Goal: Register for event/course

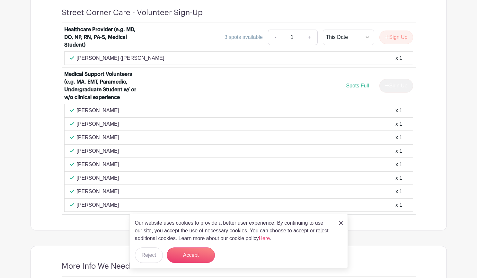
scroll to position [426, 0]
click at [180, 249] on button "Accept" at bounding box center [191, 254] width 48 height 15
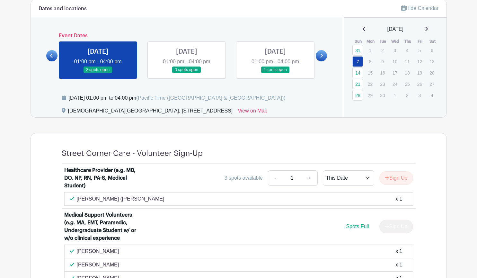
scroll to position [285, 0]
click at [322, 54] on icon at bounding box center [321, 56] width 3 height 5
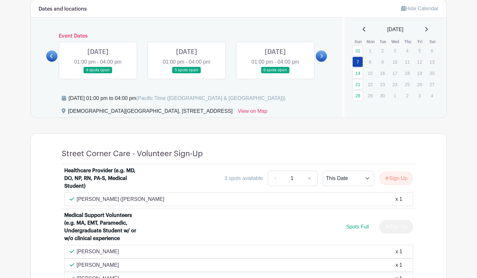
click at [322, 54] on icon at bounding box center [321, 56] width 3 height 5
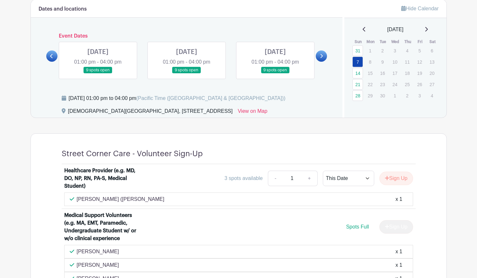
click at [322, 54] on icon at bounding box center [321, 56] width 3 height 5
click at [250, 112] on link "View on Map" at bounding box center [253, 112] width 30 height 10
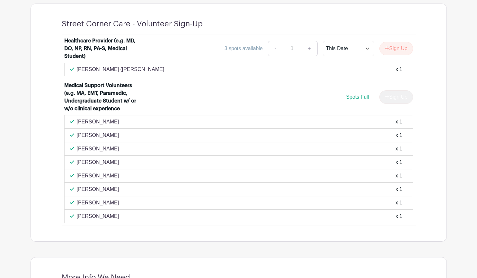
scroll to position [416, 0]
click at [106, 172] on p "[PERSON_NAME]" at bounding box center [98, 175] width 42 height 8
drag, startPoint x: 114, startPoint y: 176, endPoint x: 75, endPoint y: 176, distance: 38.8
click at [75, 176] on div "Sarah Lundgren x 1" at bounding box center [239, 175] width 338 height 8
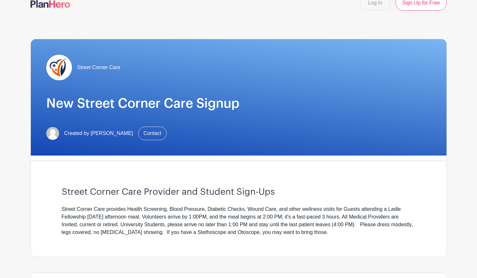
scroll to position [0, 0]
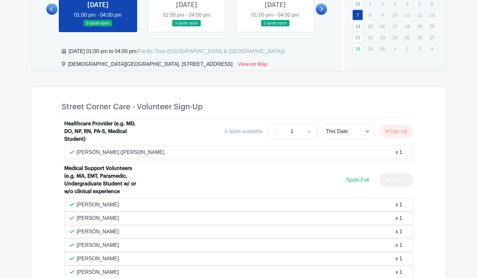
scroll to position [333, 0]
click at [97, 133] on div "Healthcare Provider (e.g. MD, DO, NP, RN, PA-S, Medical Student)" at bounding box center [104, 130] width 80 height 23
click at [142, 139] on div "Healthcare Provider (e.g. MD, DO, NP, RN, PA-S, Medical Student)" at bounding box center [104, 130] width 80 height 23
click at [157, 153] on div "[PERSON_NAME] ([PERSON_NAME] x 1" at bounding box center [239, 152] width 338 height 8
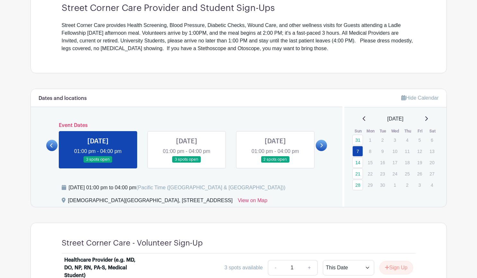
scroll to position [335, 0]
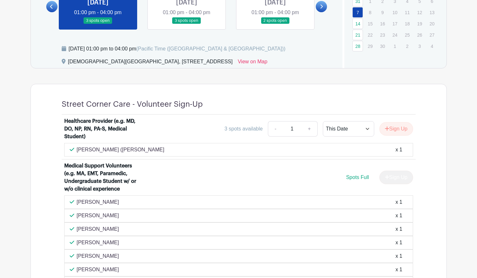
click at [195, 126] on div "3 spots available - 1 + This Date Select Dates Select Dates Sign Up" at bounding box center [282, 128] width 262 height 15
click at [307, 128] on link "+" at bounding box center [309, 128] width 16 height 15
click at [274, 131] on link "-" at bounding box center [275, 128] width 15 height 15
type input "1"
click at [274, 131] on link "-" at bounding box center [275, 128] width 15 height 15
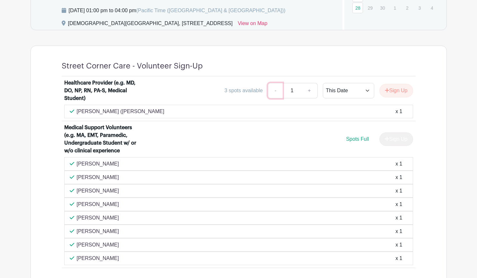
scroll to position [373, 0]
click at [274, 92] on link "-" at bounding box center [275, 90] width 15 height 15
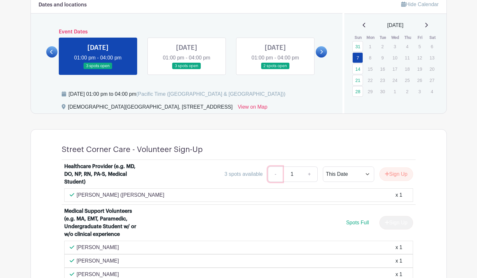
scroll to position [288, 0]
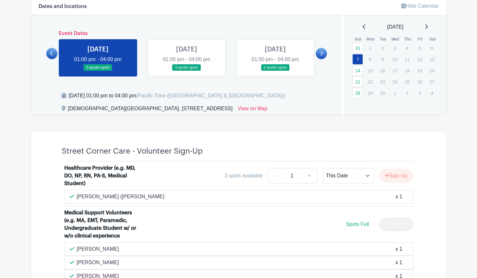
click at [187, 71] on link at bounding box center [187, 71] width 0 height 0
click at [357, 72] on link "14" at bounding box center [357, 70] width 11 height 11
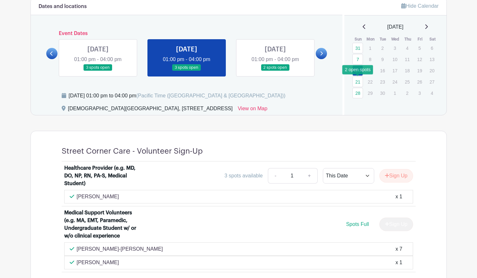
click at [359, 80] on link "21" at bounding box center [357, 81] width 11 height 11
click at [360, 82] on link "21" at bounding box center [357, 81] width 11 height 11
click at [359, 92] on link "28" at bounding box center [357, 93] width 11 height 11
click at [361, 113] on div "Hide Calendar [DATE] Sun Mon Tue Wed Thu Fri Sat 31 1 2 3 4 5 6 7 8 9 10 11 12 …" at bounding box center [394, 56] width 104 height 118
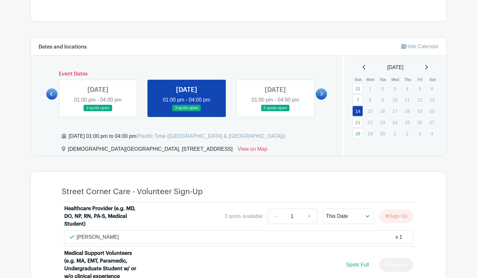
scroll to position [247, 0]
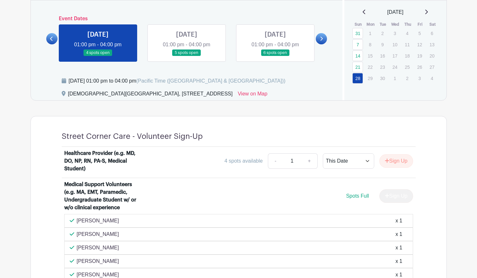
scroll to position [301, 0]
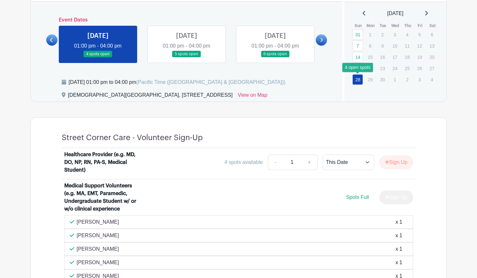
click at [357, 77] on link "28" at bounding box center [357, 79] width 11 height 11
click at [357, 81] on link "28" at bounding box center [357, 79] width 11 height 11
click at [428, 12] on icon at bounding box center [425, 13] width 3 height 5
click at [428, 13] on icon at bounding box center [426, 13] width 3 height 4
click at [428, 12] on icon at bounding box center [426, 13] width 3 height 4
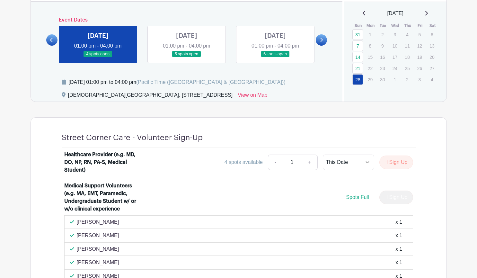
scroll to position [313, 0]
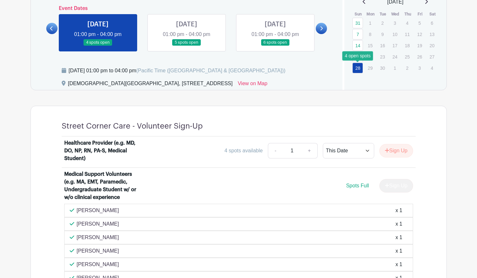
click at [360, 68] on link "28" at bounding box center [357, 68] width 11 height 11
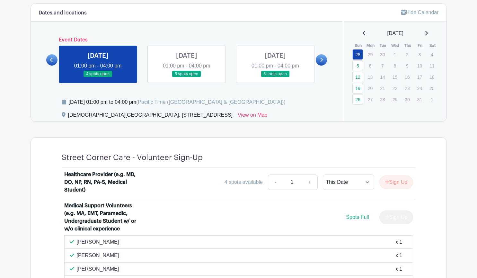
scroll to position [281, 0]
click at [428, 32] on icon at bounding box center [426, 33] width 3 height 4
click at [357, 66] on link "5" at bounding box center [357, 66] width 11 height 11
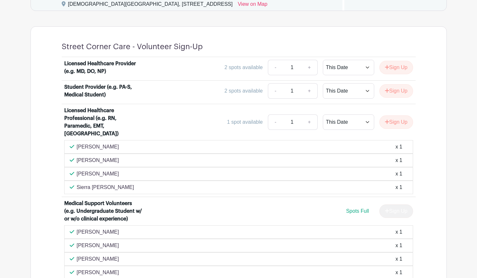
scroll to position [385, 0]
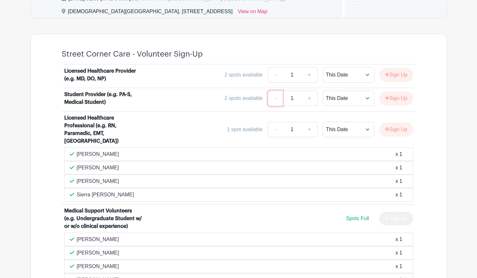
click at [271, 99] on link "-" at bounding box center [275, 98] width 15 height 15
click at [270, 122] on link "-" at bounding box center [275, 129] width 15 height 15
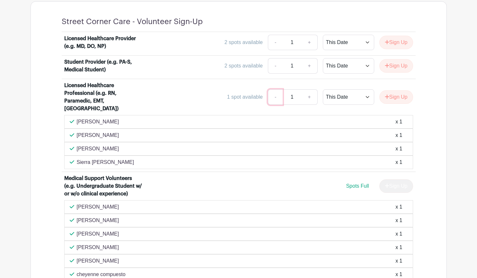
scroll to position [416, 0]
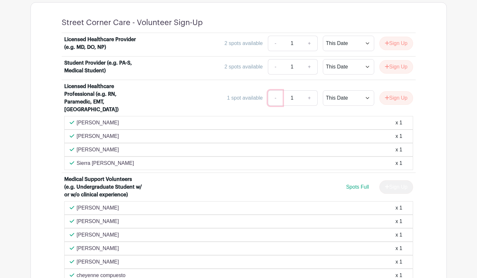
click at [274, 92] on link "-" at bounding box center [275, 97] width 15 height 15
click at [273, 67] on link "-" at bounding box center [275, 66] width 15 height 15
click at [273, 44] on link "-" at bounding box center [275, 43] width 15 height 15
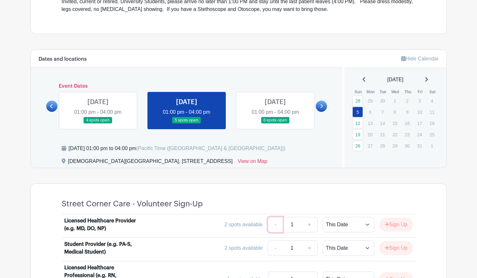
scroll to position [228, 0]
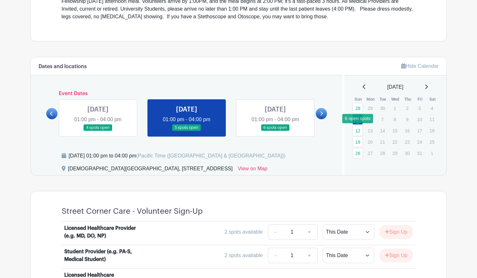
click at [359, 131] on link "12" at bounding box center [357, 130] width 11 height 11
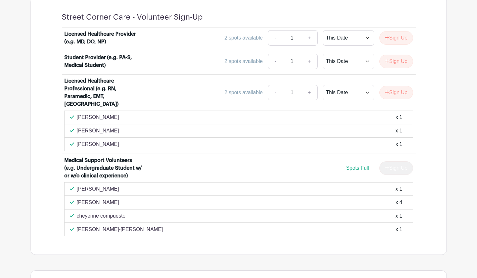
scroll to position [426, 0]
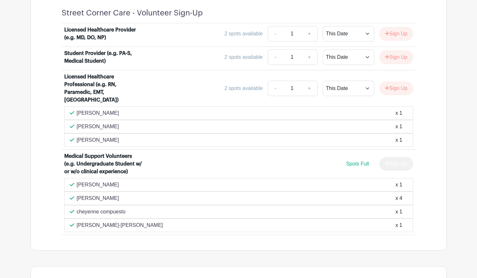
click at [314, 194] on div "[PERSON_NAME] x 4" at bounding box center [239, 198] width 338 height 8
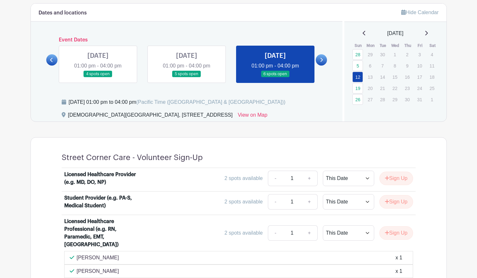
scroll to position [297, 0]
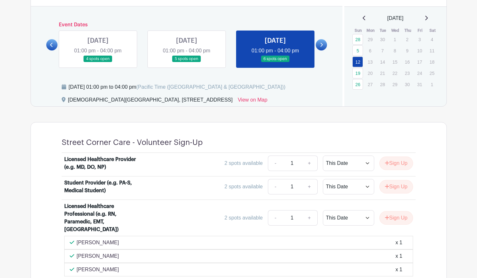
click at [428, 21] on link at bounding box center [425, 18] width 3 height 8
click at [428, 18] on icon at bounding box center [425, 17] width 3 height 5
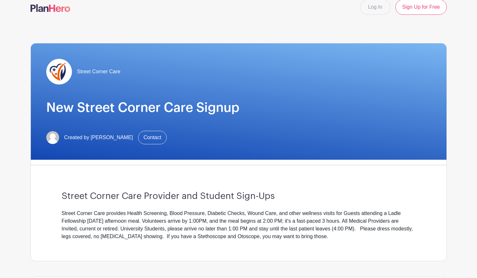
scroll to position [6, 0]
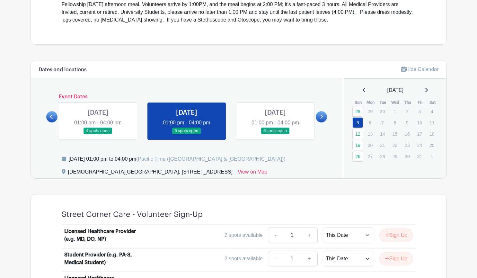
scroll to position [228, 0]
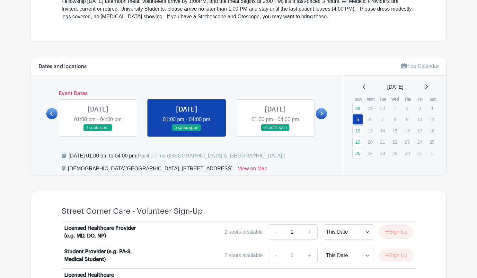
click at [427, 87] on icon at bounding box center [425, 86] width 3 height 5
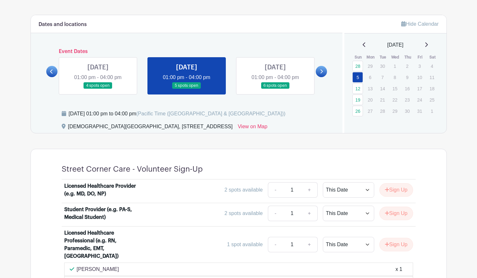
scroll to position [269, 0]
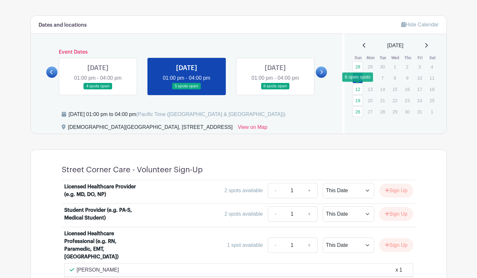
click at [355, 86] on link "12" at bounding box center [357, 89] width 11 height 11
click at [356, 87] on link "12" at bounding box center [357, 89] width 11 height 11
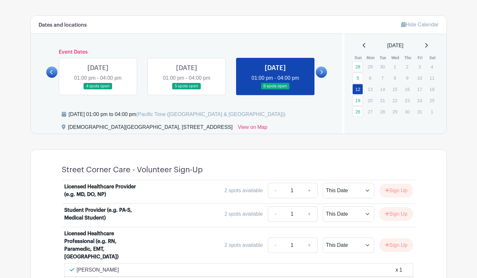
click at [275, 90] on link at bounding box center [275, 90] width 0 height 0
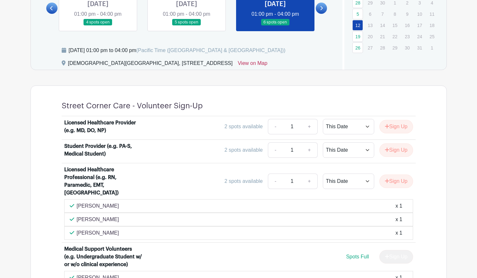
scroll to position [334, 0]
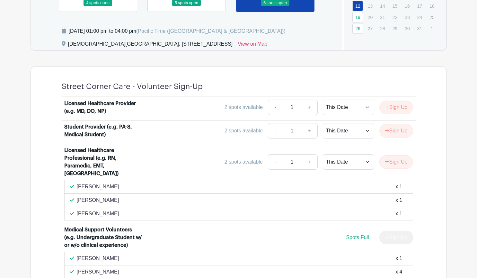
scroll to position [353, 0]
click at [306, 158] on link "+" at bounding box center [309, 161] width 16 height 15
click at [264, 162] on div "2 spots available - 2 + This Date Select Dates Select Dates Sign Up" at bounding box center [282, 161] width 262 height 15
click at [268, 160] on link "-" at bounding box center [275, 161] width 15 height 15
type input "1"
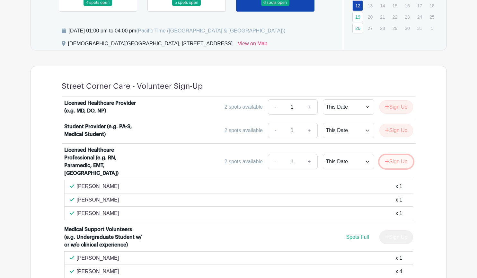
click at [395, 156] on button "Sign Up" at bounding box center [396, 161] width 34 height 13
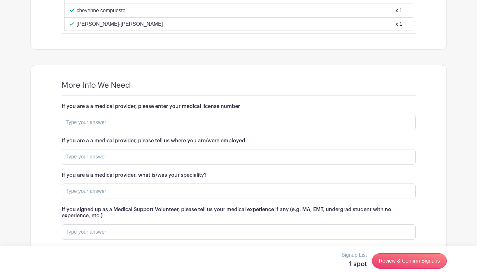
scroll to position [627, 0]
click at [249, 118] on input "text" at bounding box center [239, 121] width 354 height 15
click at [218, 153] on input "text" at bounding box center [239, 156] width 354 height 15
type input "Rady Children's Outpatient"
click at [186, 183] on input "text" at bounding box center [239, 190] width 354 height 15
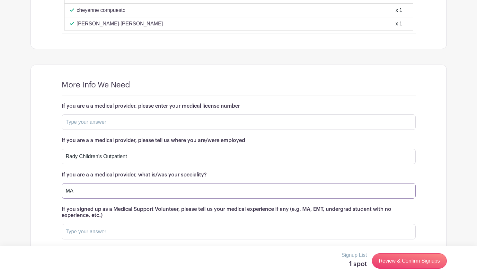
type input "MA"
click at [145, 116] on input "text" at bounding box center [239, 121] width 354 height 15
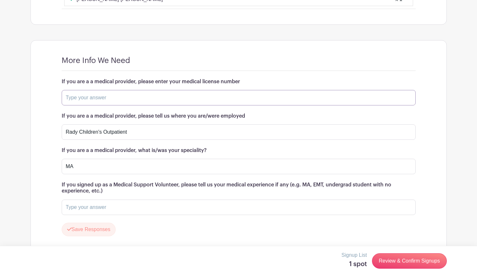
scroll to position [652, 0]
click at [113, 162] on input "MA" at bounding box center [239, 165] width 354 height 15
click at [142, 199] on input "text" at bounding box center [239, 206] width 354 height 15
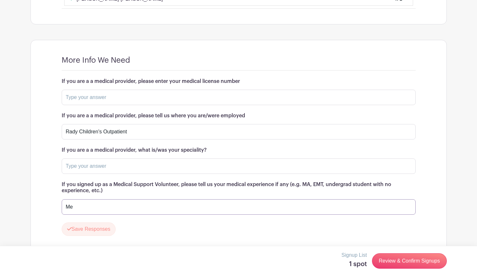
type input "M"
click at [135, 124] on input "Rady Children's Outpatient" at bounding box center [239, 131] width 354 height 15
click at [116, 199] on input "text" at bounding box center [239, 206] width 354 height 15
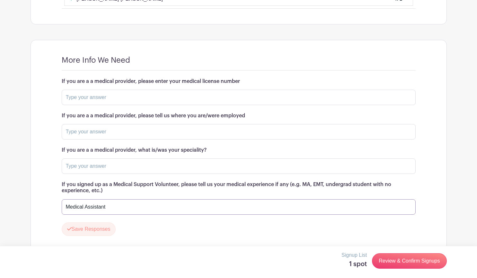
type input "Medical Assistant"
click at [194, 230] on div "More Info We Need If you are a a medical provider, please enter your medical li…" at bounding box center [238, 148] width 385 height 216
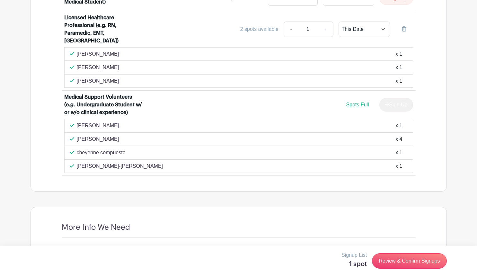
scroll to position [484, 0]
click at [108, 149] on p "cheyenne compuesto" at bounding box center [101, 153] width 49 height 8
click at [115, 149] on p "cheyenne compuesto" at bounding box center [101, 153] width 49 height 8
click at [97, 136] on p "[PERSON_NAME]" at bounding box center [98, 140] width 42 height 8
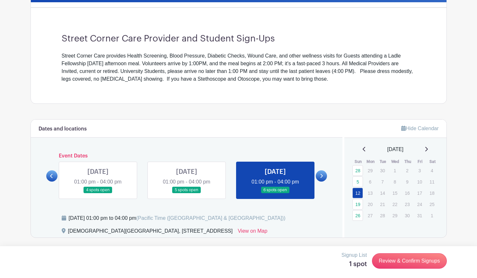
scroll to position [0, 0]
